Goal: Task Accomplishment & Management: Manage account settings

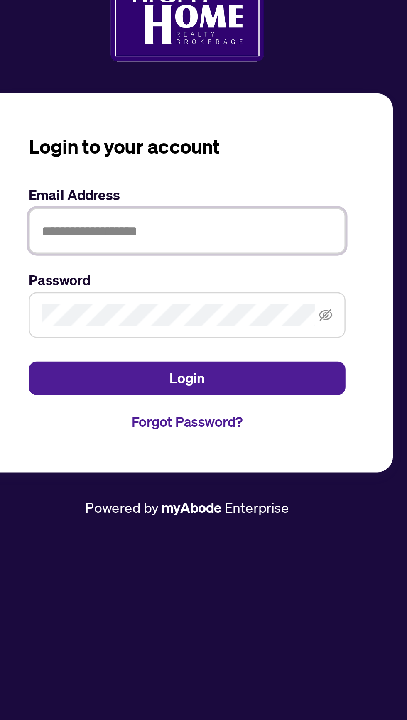
click at [210, 370] on input "text" at bounding box center [203, 360] width 133 height 19
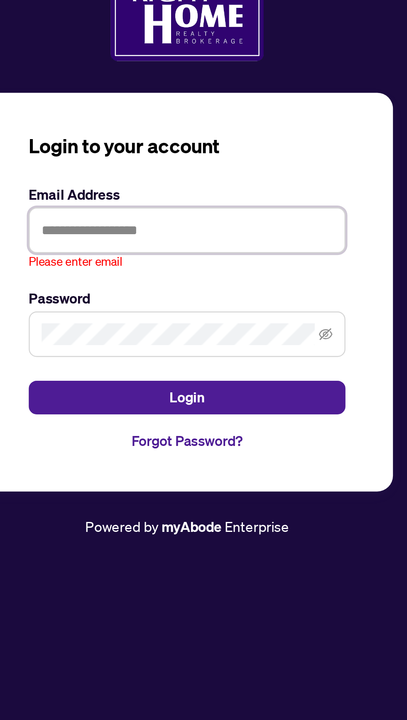
type input "**********"
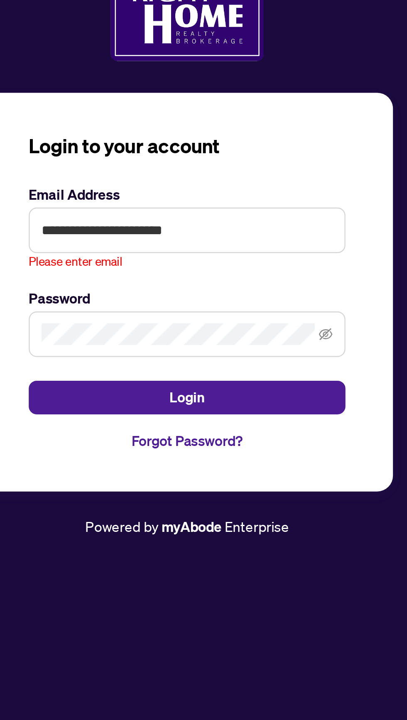
click at [137, 419] on button "Login" at bounding box center [203, 426] width 133 height 14
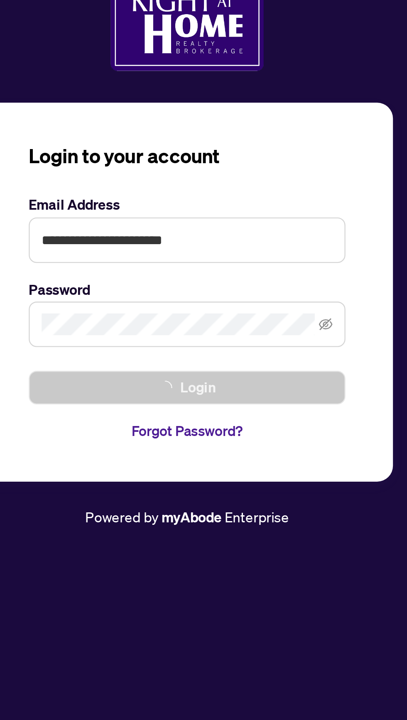
scroll to position [4, 0]
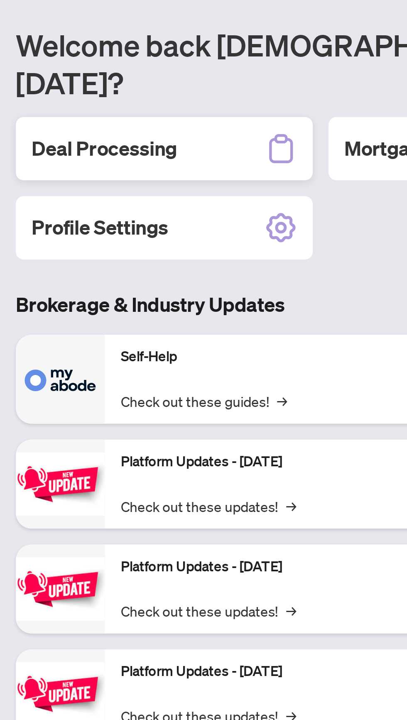
click at [55, 161] on h2 "Deal Processing" at bounding box center [43, 167] width 61 height 12
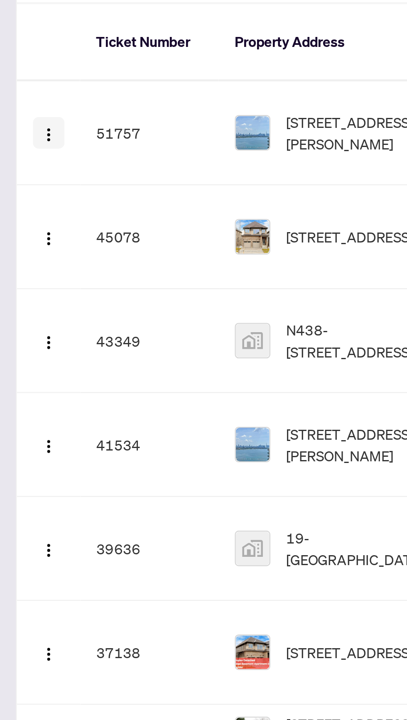
click at [17, 154] on button "button" at bounding box center [20, 160] width 13 height 13
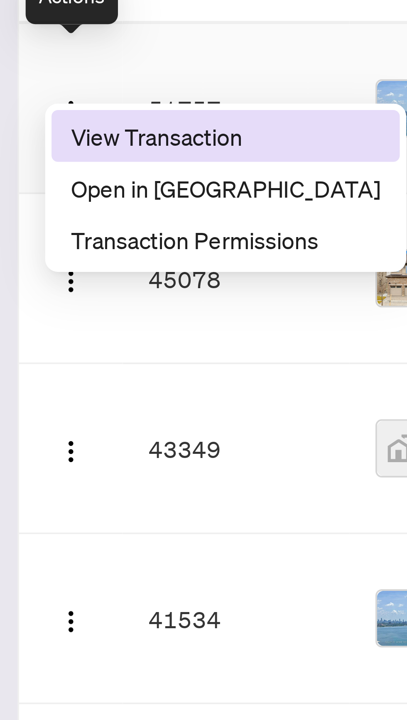
click at [54, 167] on span "View Transaction" at bounding box center [59, 167] width 79 height 9
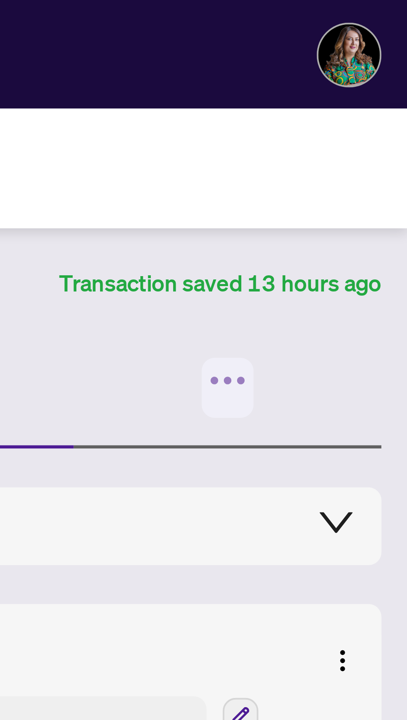
click at [362, 92] on icon "button" at bounding box center [361, 98] width 12 height 12
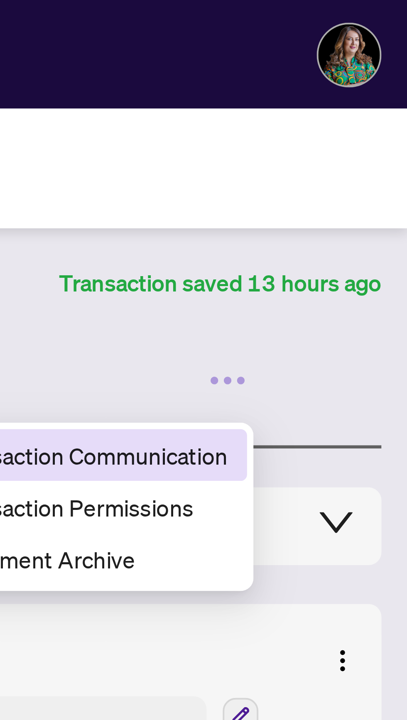
click at [347, 119] on span "Transaction Communication" at bounding box center [325, 116] width 72 height 9
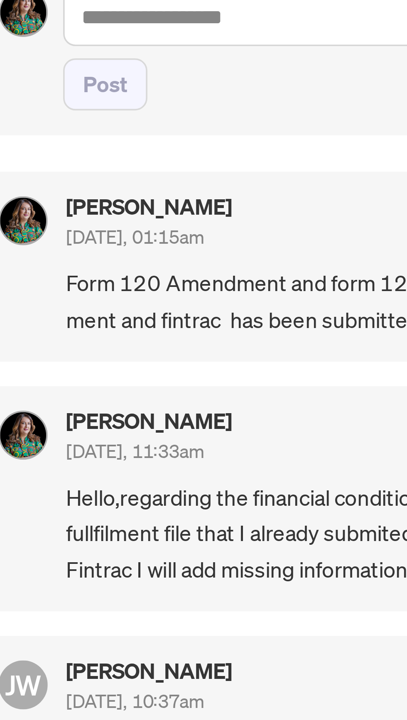
click at [309, 134] on div "[PERSON_NAME] [DATE], 01:15am Form 120 Amendment and form 124 fullfi ment and f…" at bounding box center [308, 136] width 147 height 38
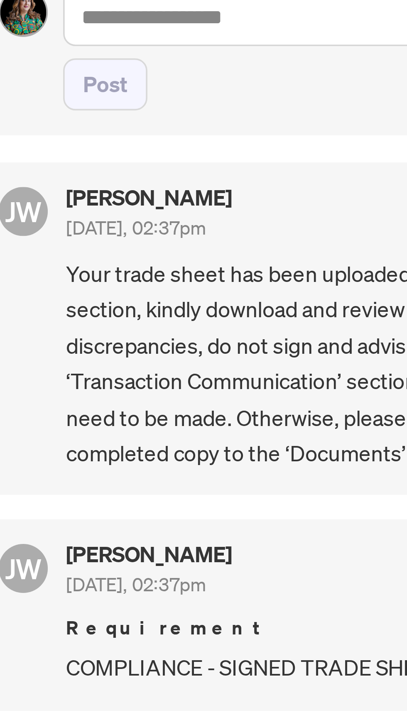
scroll to position [619, 0]
